Goal: Information Seeking & Learning: Learn about a topic

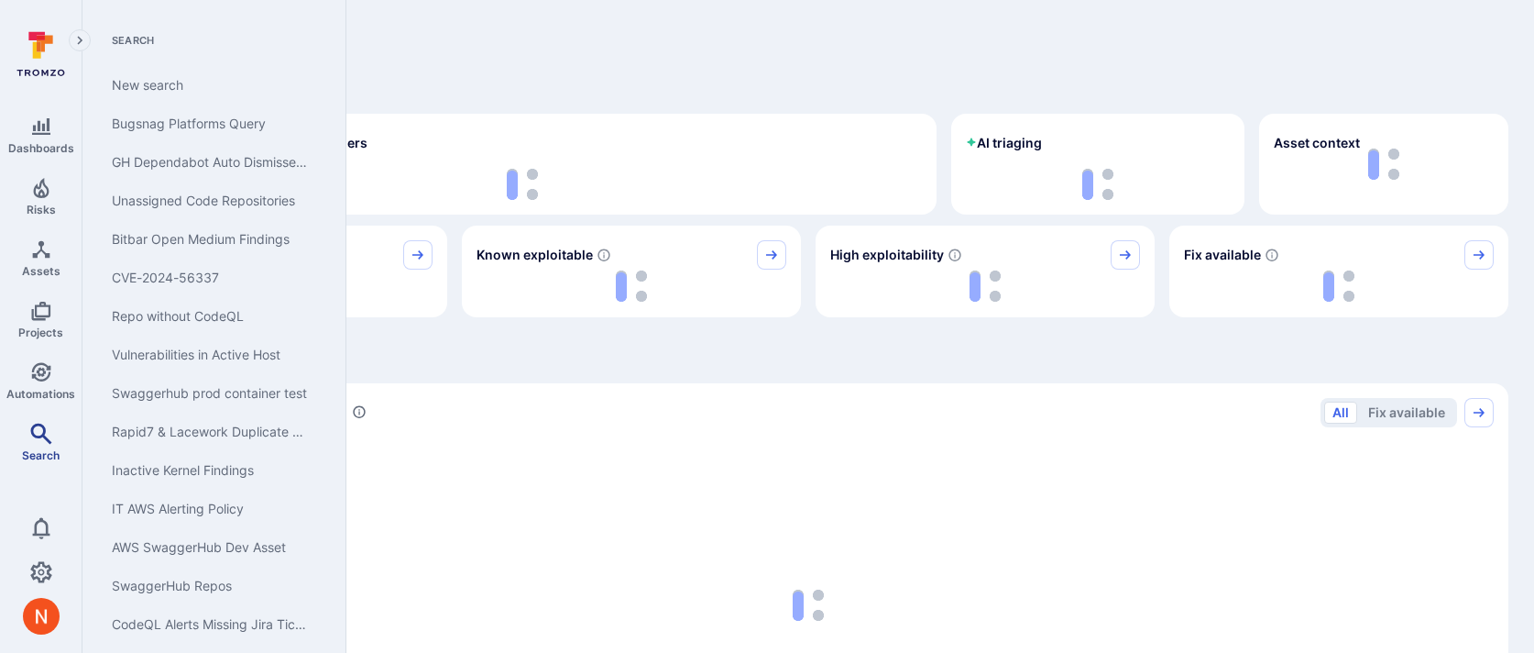
click at [42, 432] on icon "Search" at bounding box center [40, 432] width 21 height 21
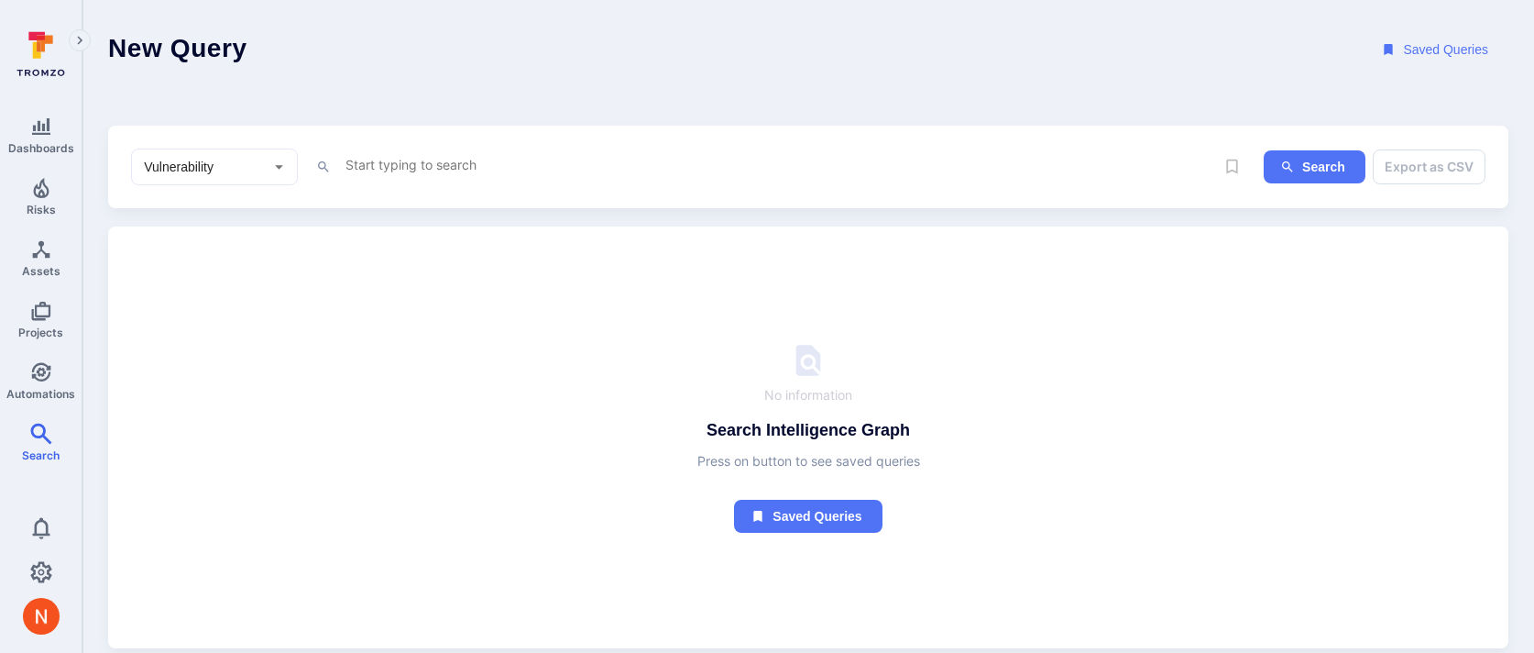
click at [414, 157] on textarea "Intelligence Graph search area" at bounding box center [779, 164] width 871 height 23
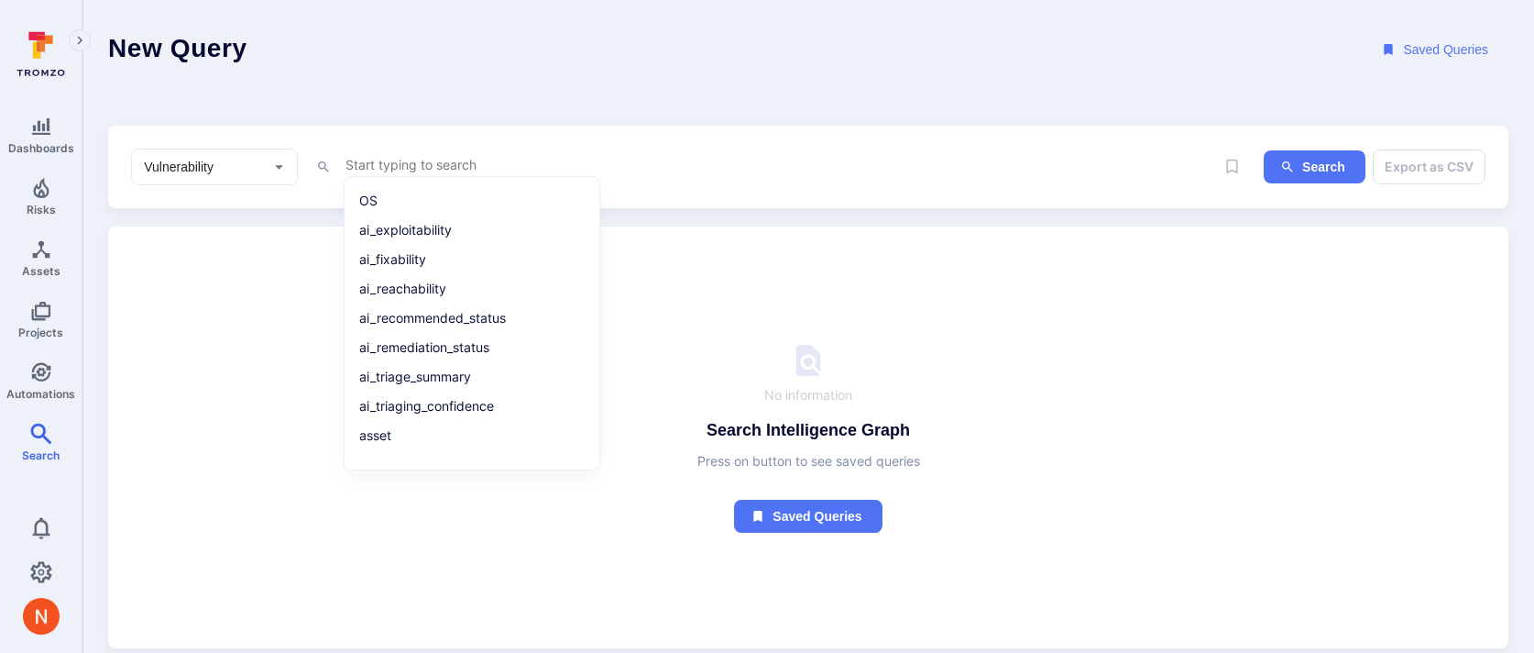
paste textarea "tool_name = "GitHub Secret Scanning" and project.name = "Products" and project.…"
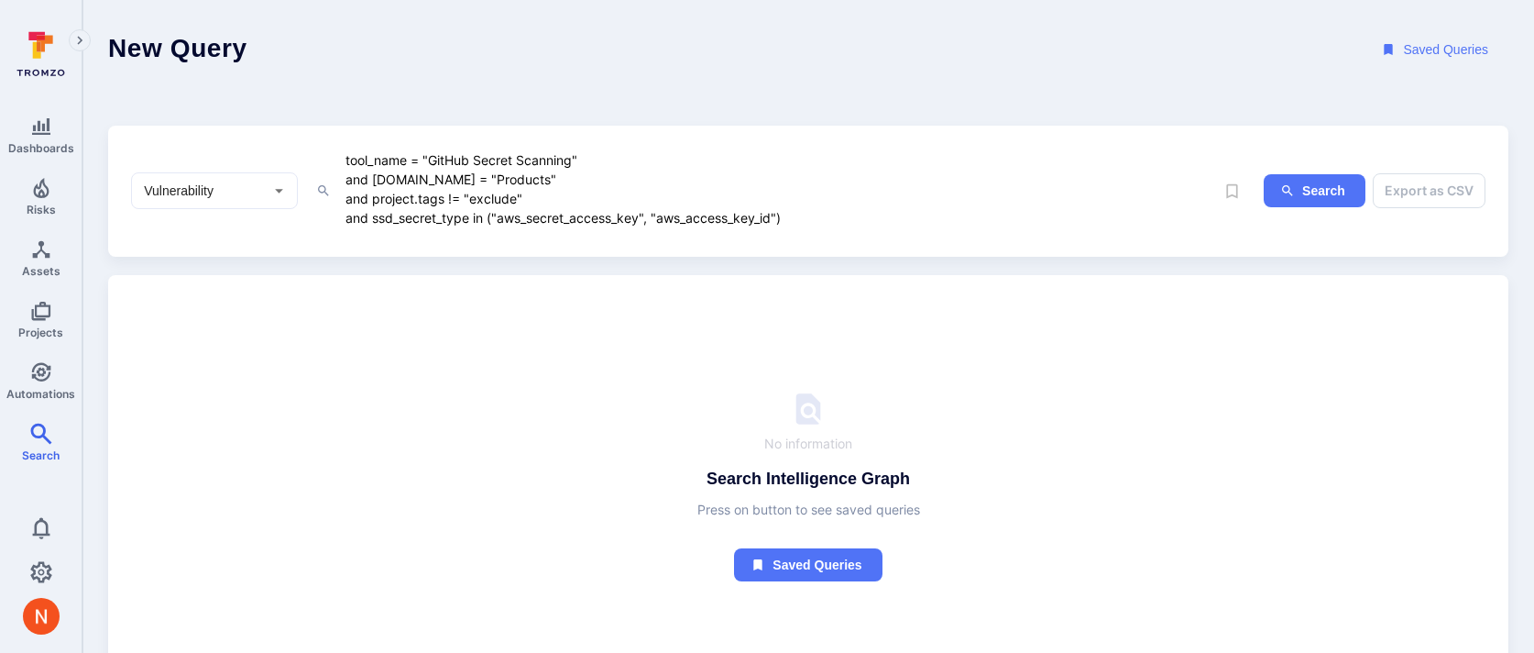
type textarea "tool_name = "GitHub Secret Scanning" and project.name = "Products" and project.…"
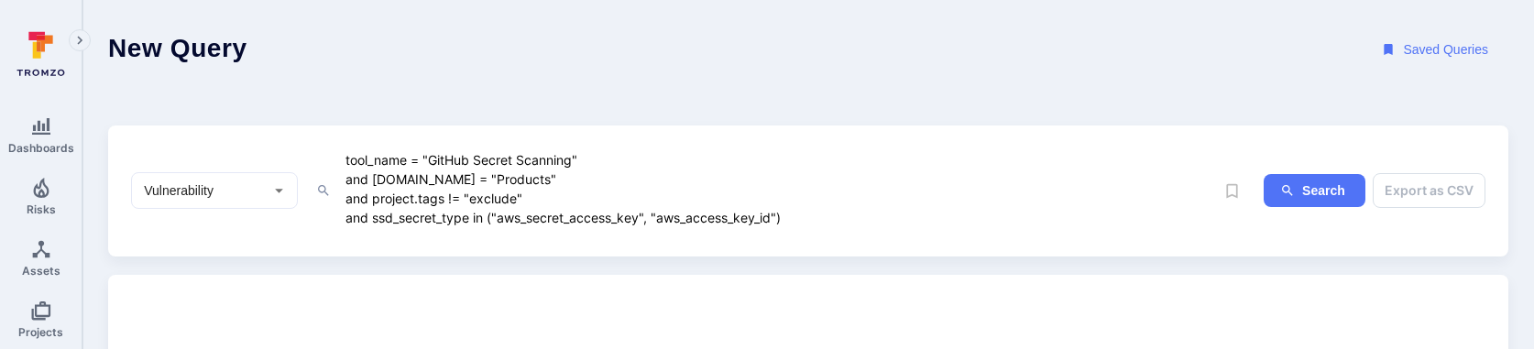
click at [828, 212] on textarea "tool_name = "GitHub Secret Scanning" and project.name = "Products" and project.…" at bounding box center [779, 188] width 871 height 81
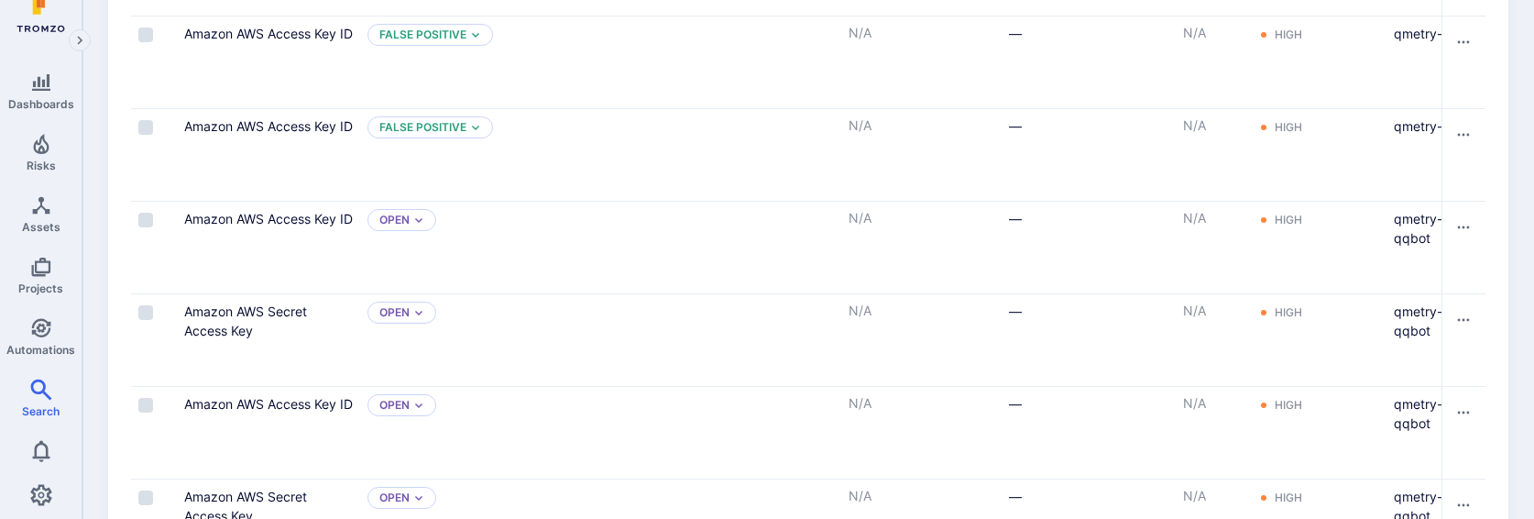
scroll to position [80, 0]
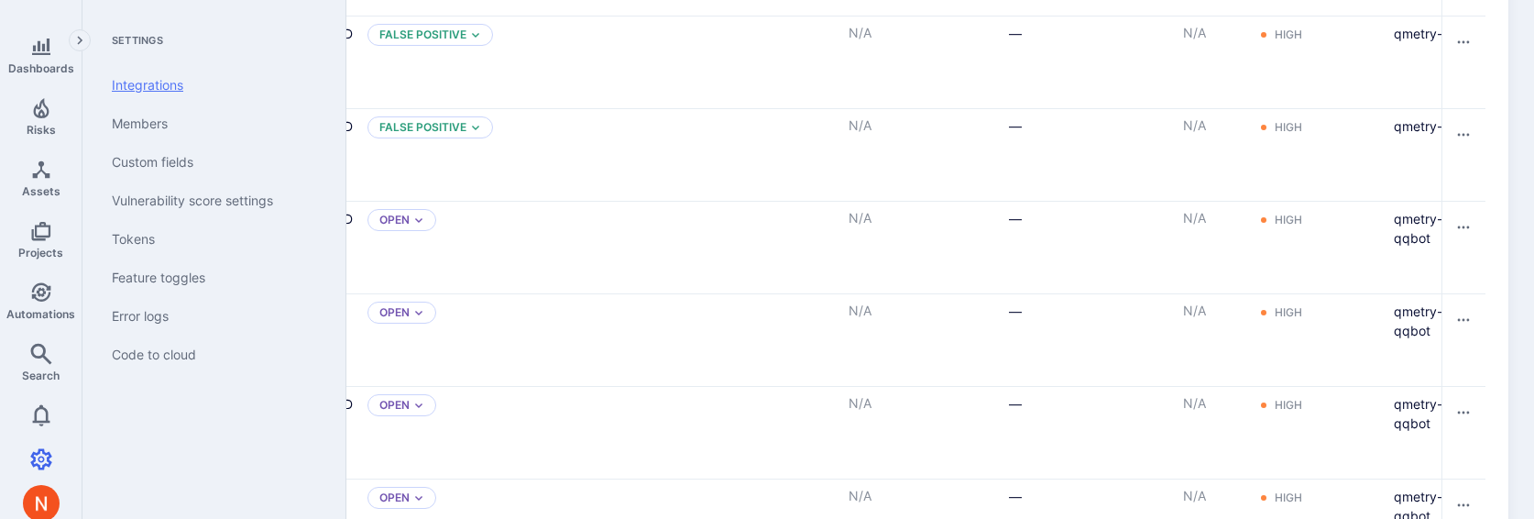
click at [155, 88] on link "Integrations" at bounding box center [210, 85] width 226 height 38
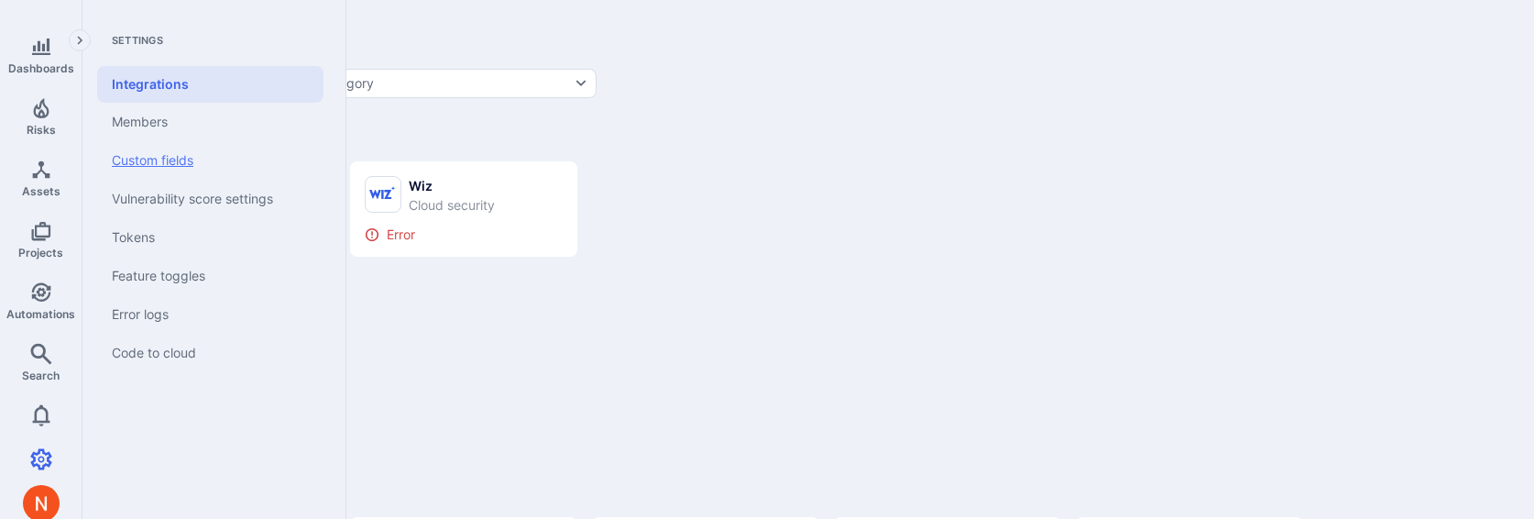
click at [150, 151] on link "Custom fields" at bounding box center [210, 160] width 226 height 38
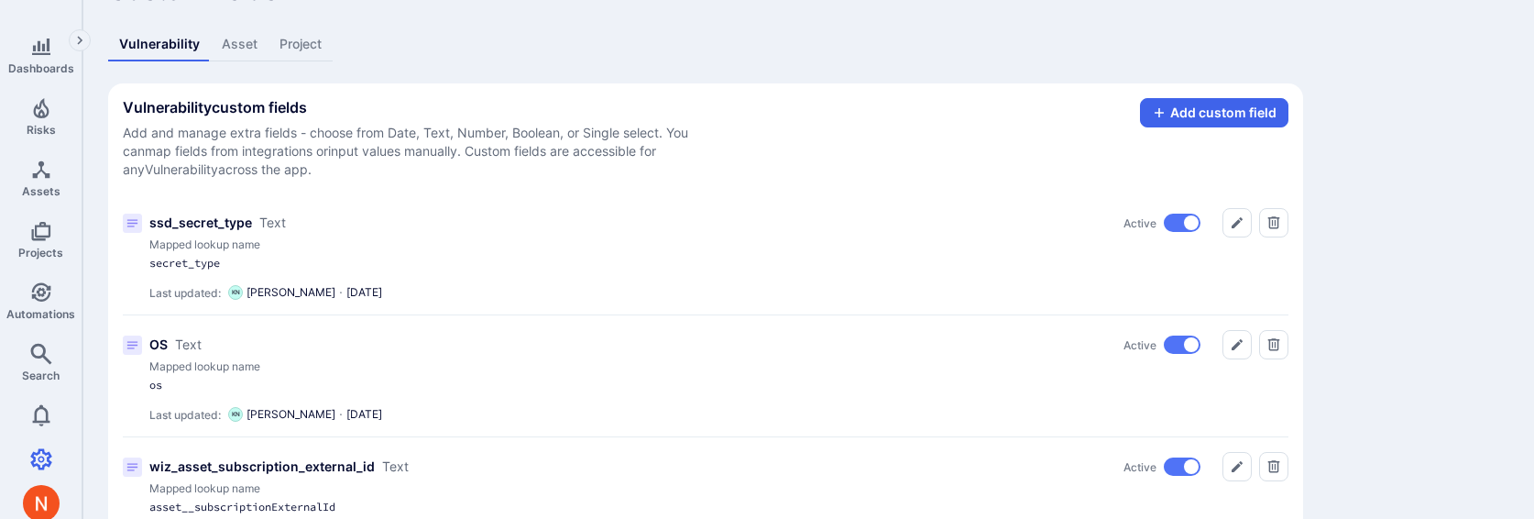
scroll to position [94, 0]
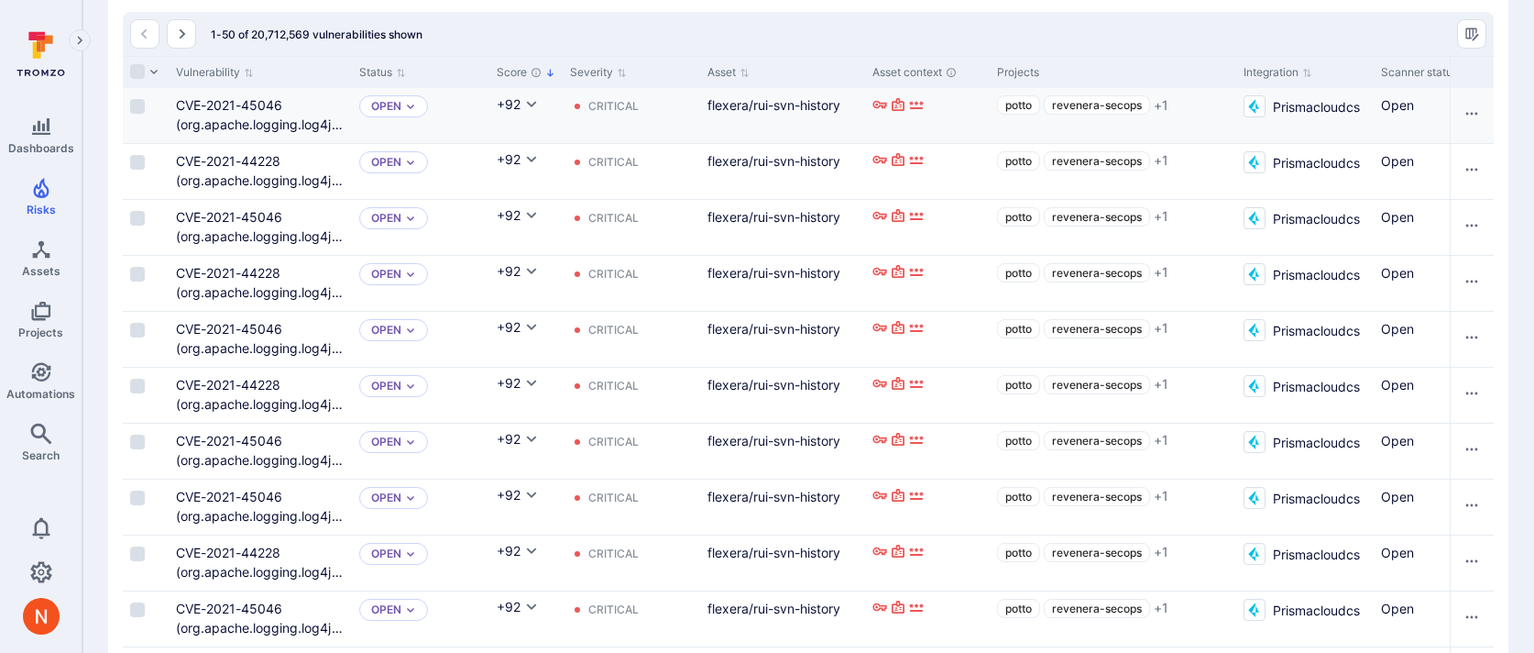
scroll to position [502, 0]
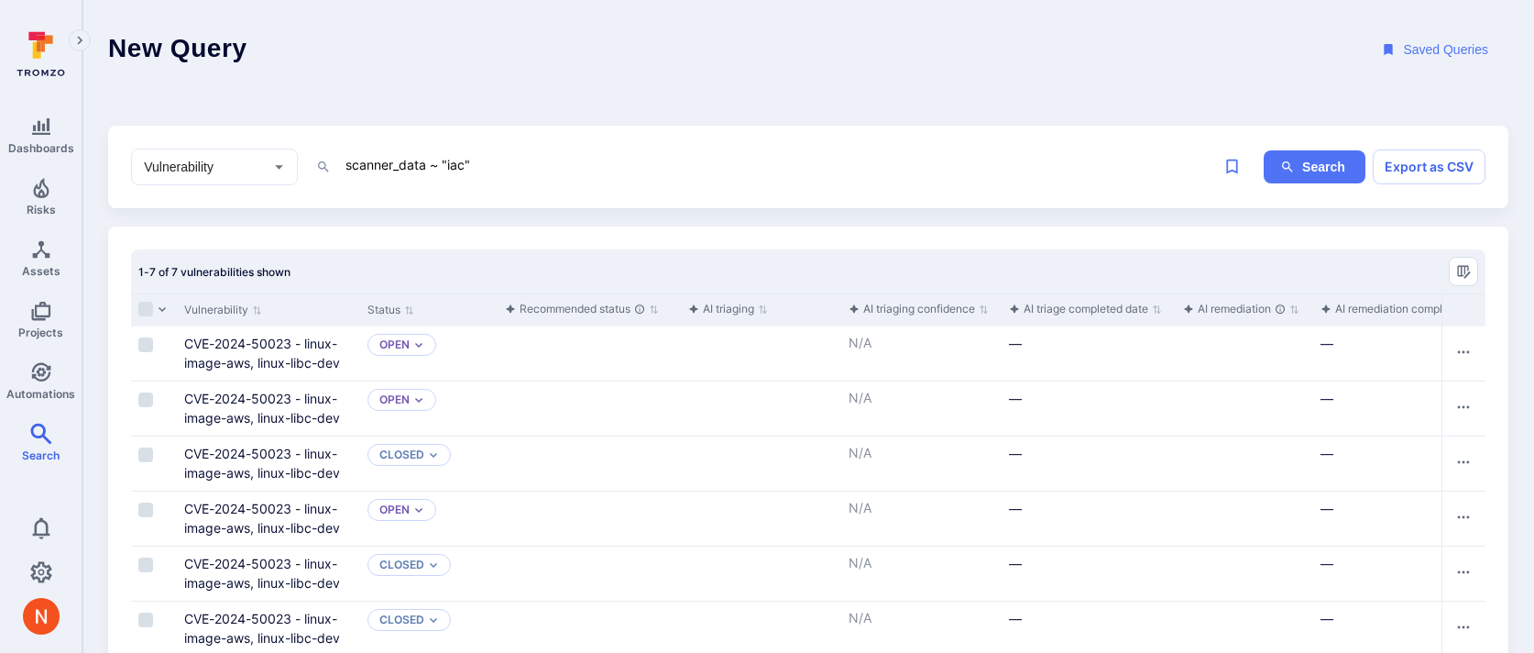
scroll to position [107, 0]
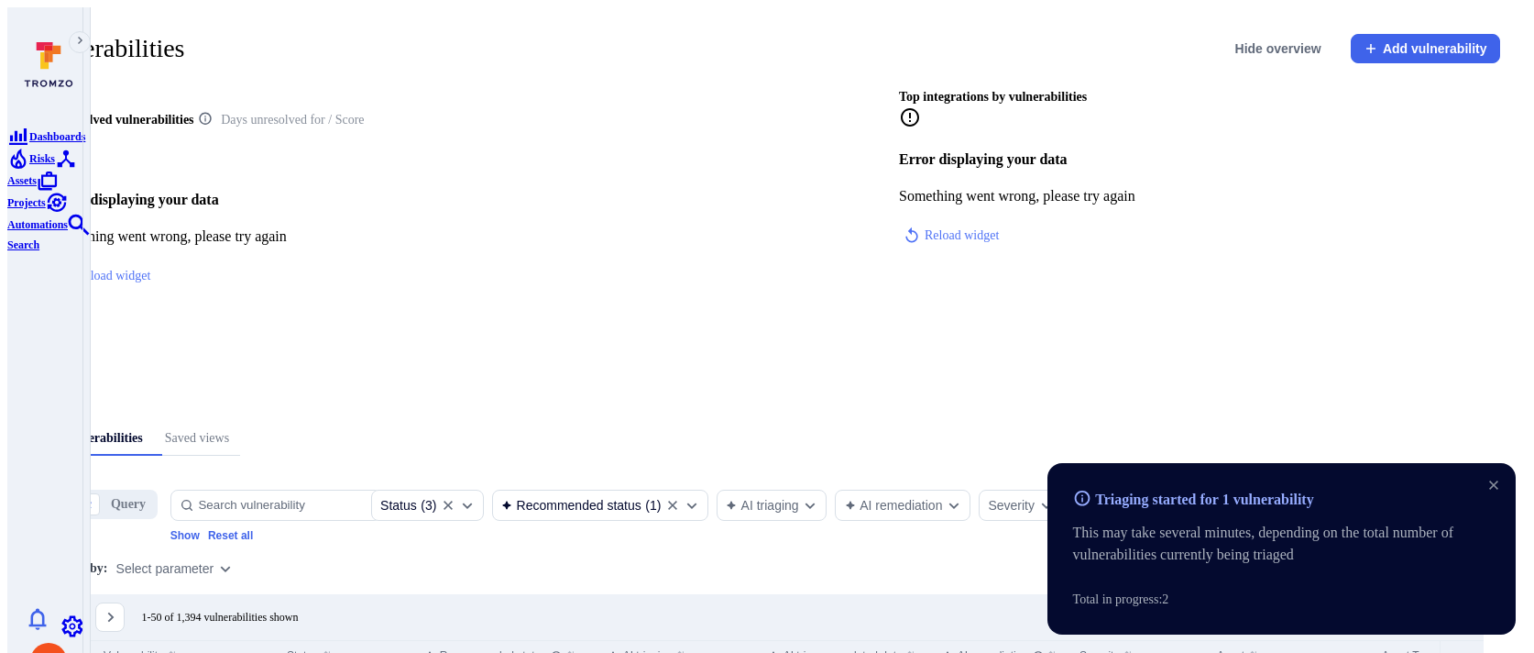
scroll to position [279, 0]
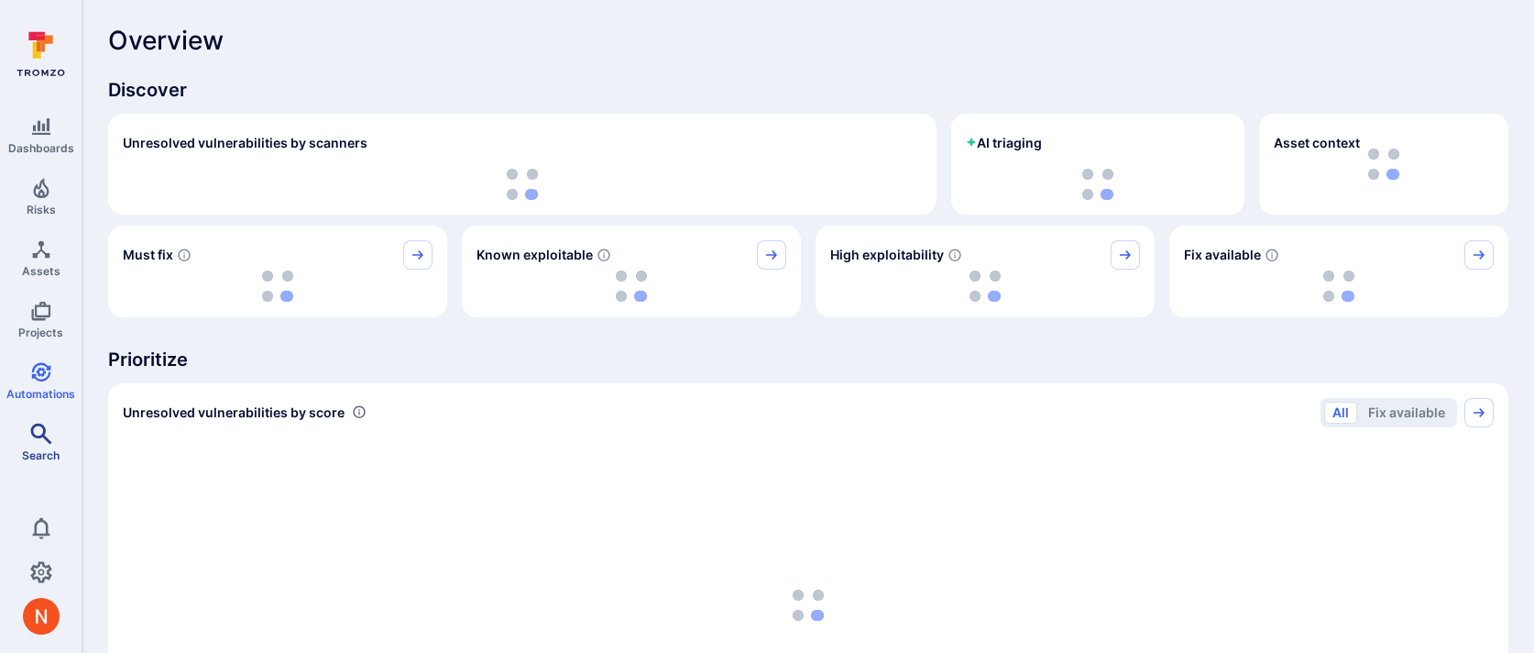
click at [41, 452] on span "Search" at bounding box center [41, 455] width 38 height 14
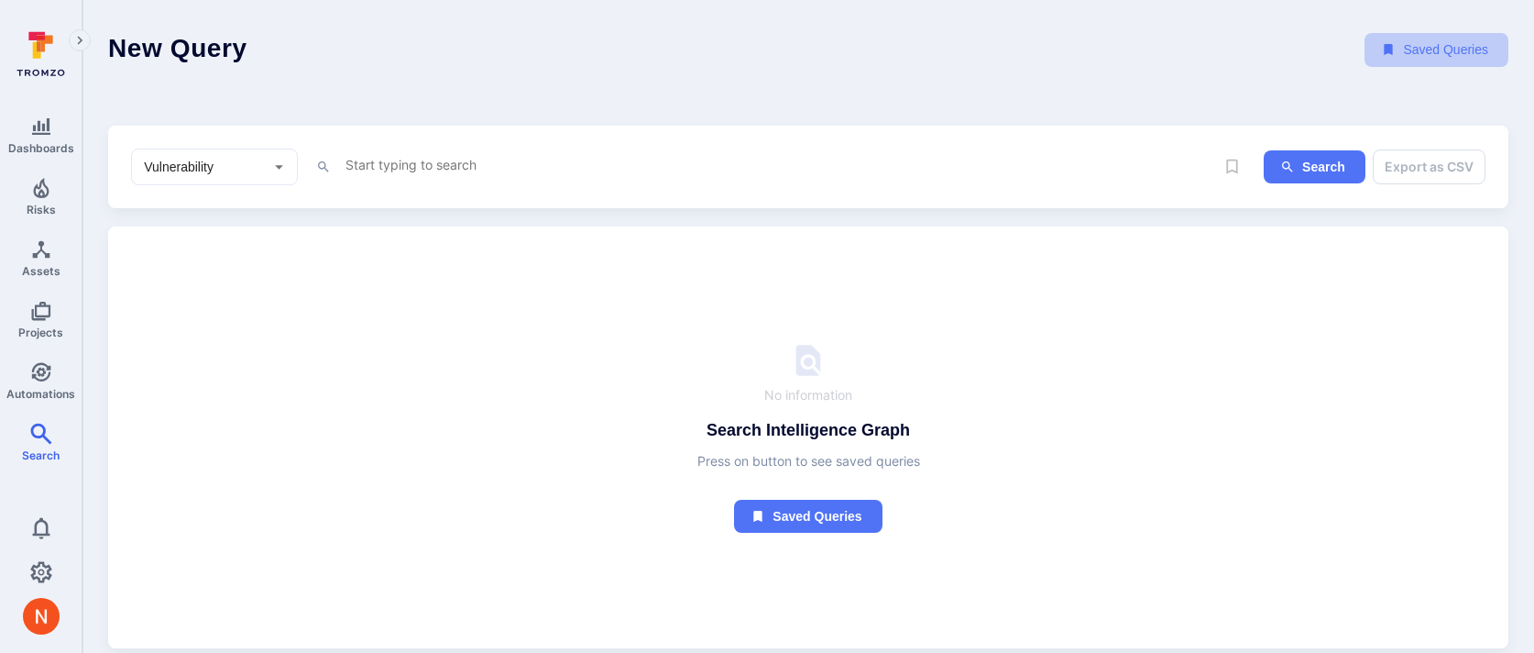
click at [1433, 49] on button "Saved Queries" at bounding box center [1437, 50] width 144 height 34
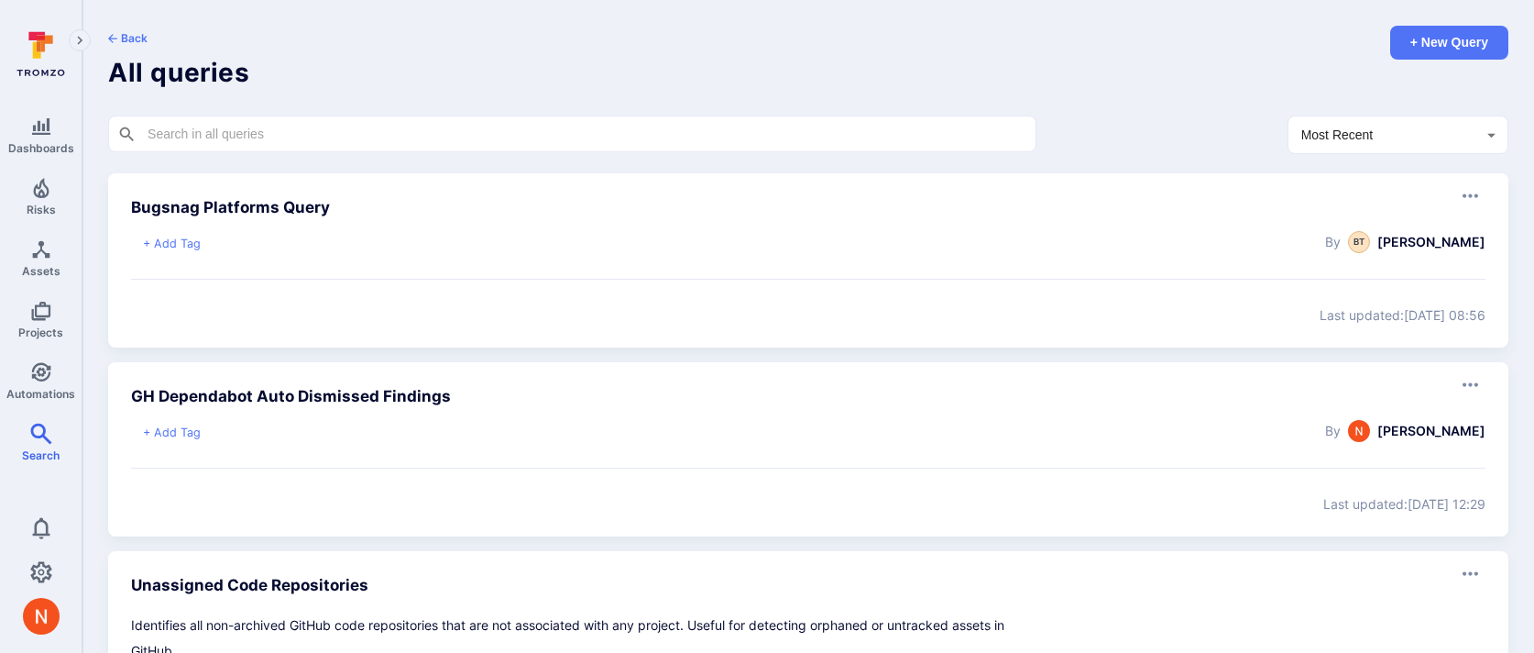
click at [1476, 196] on icon at bounding box center [1471, 196] width 16 height 4
click at [1469, 195] on icon at bounding box center [1471, 196] width 16 height 4
click at [1473, 384] on icon at bounding box center [1471, 385] width 16 height 16
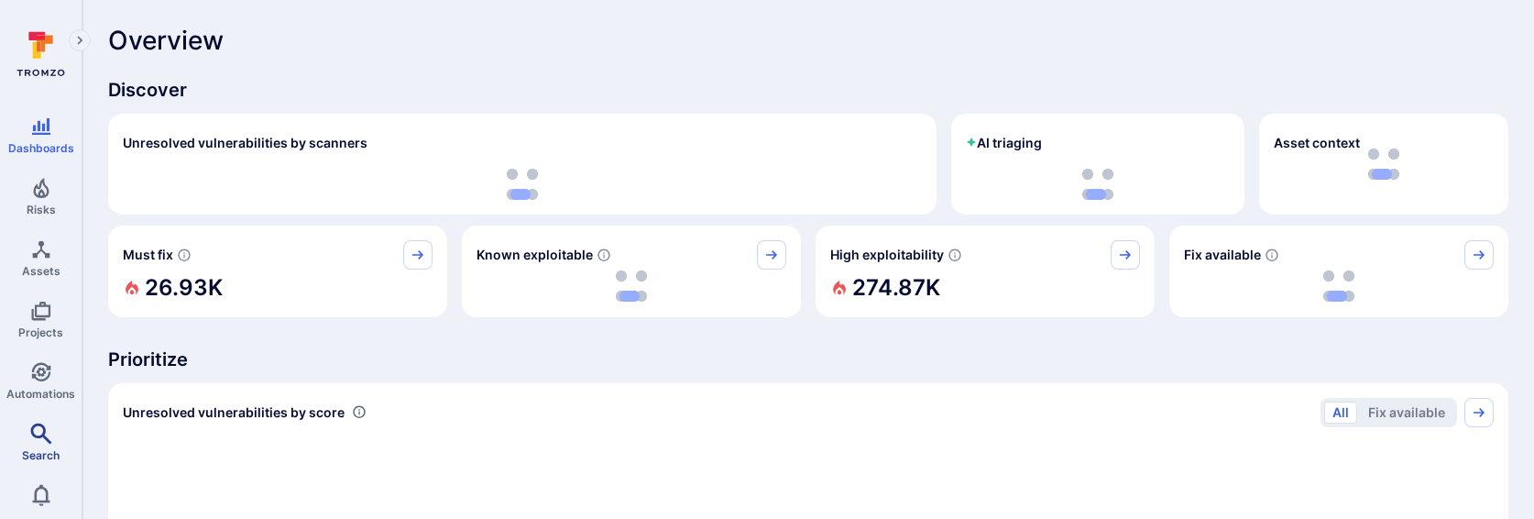
scroll to position [80, 0]
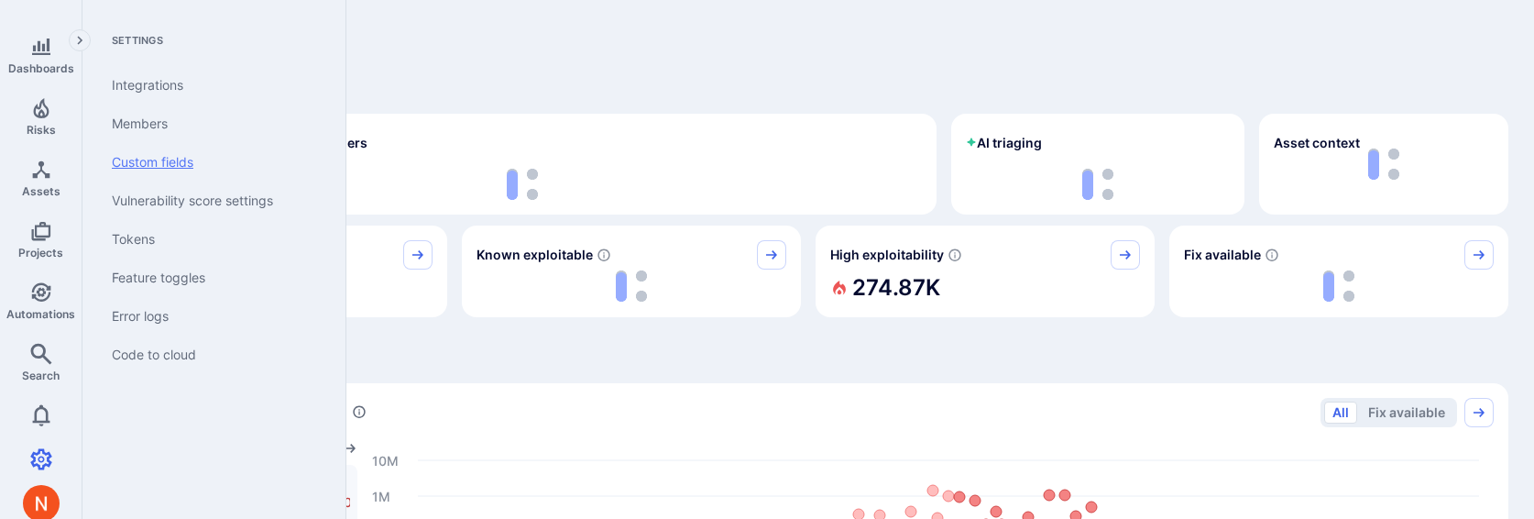
click at [180, 173] on link "Custom fields" at bounding box center [210, 162] width 226 height 38
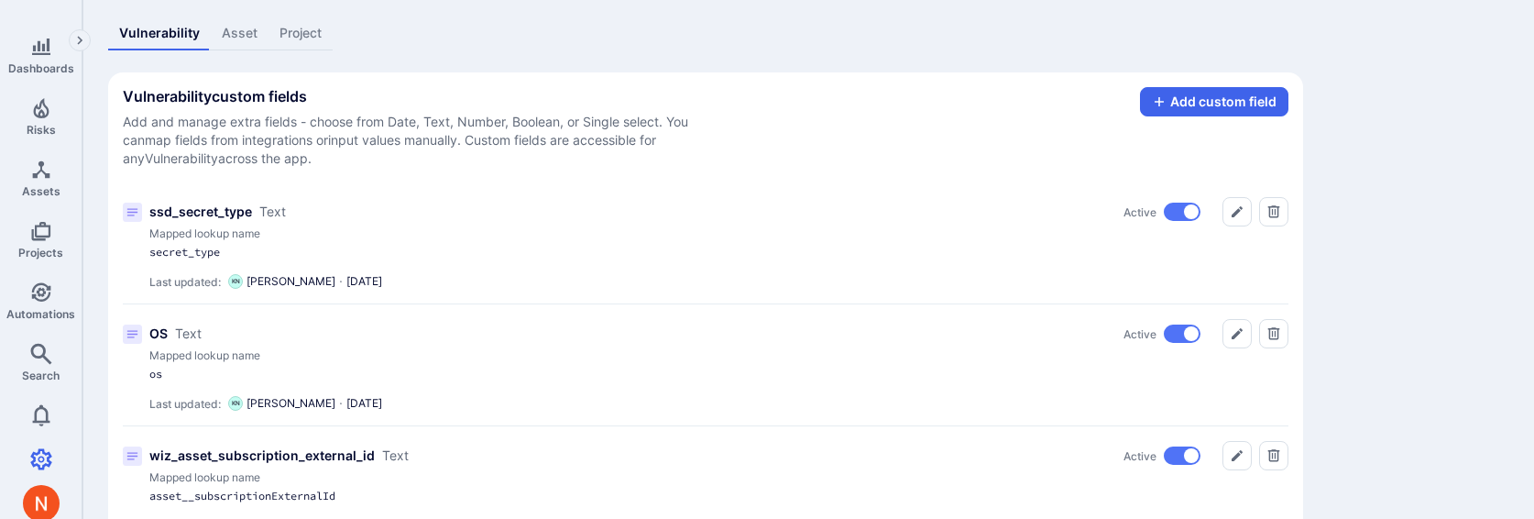
scroll to position [134, 0]
